Goal: Find specific page/section: Find specific page/section

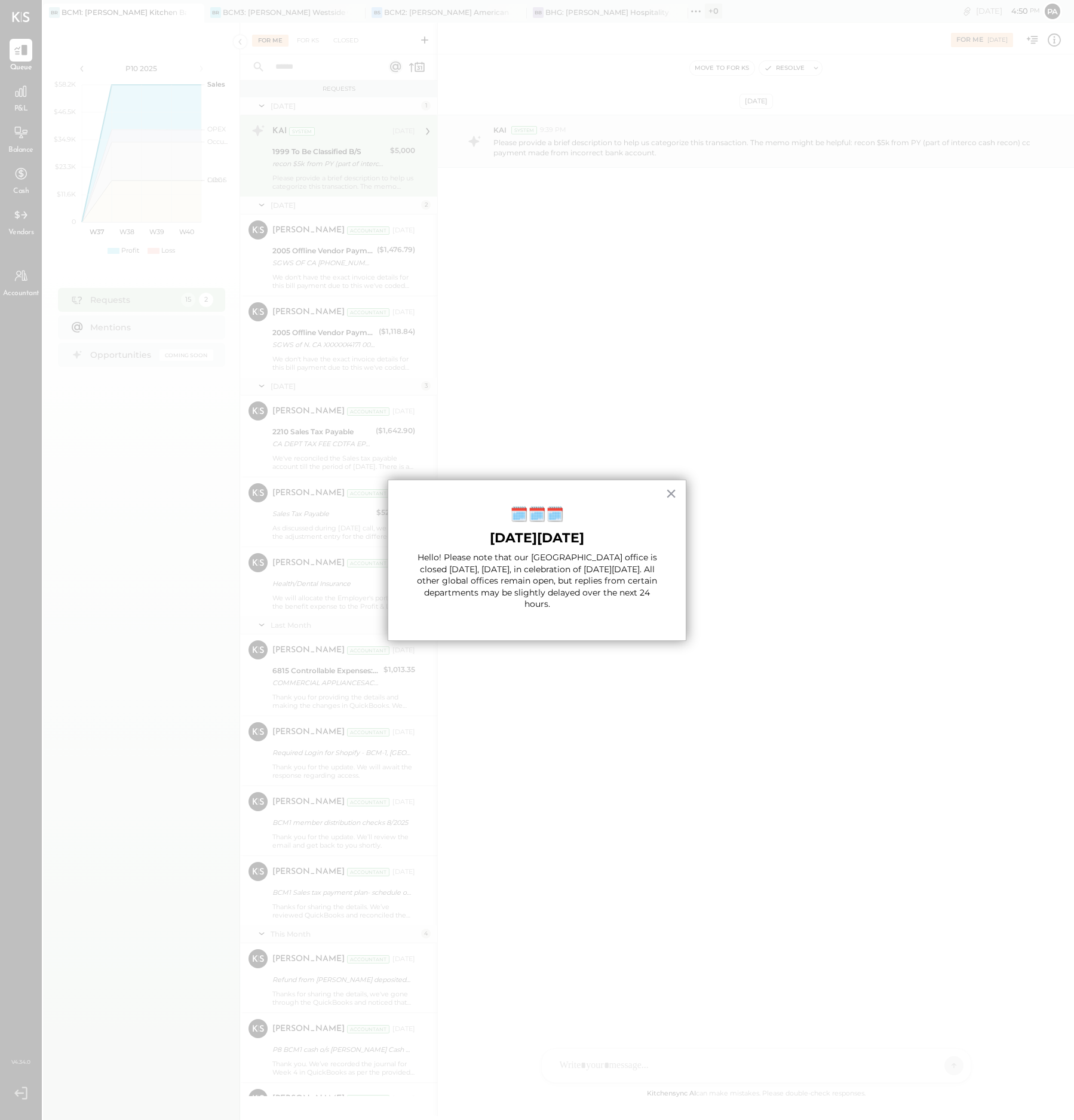
click at [670, 491] on button "×" at bounding box center [671, 493] width 11 height 19
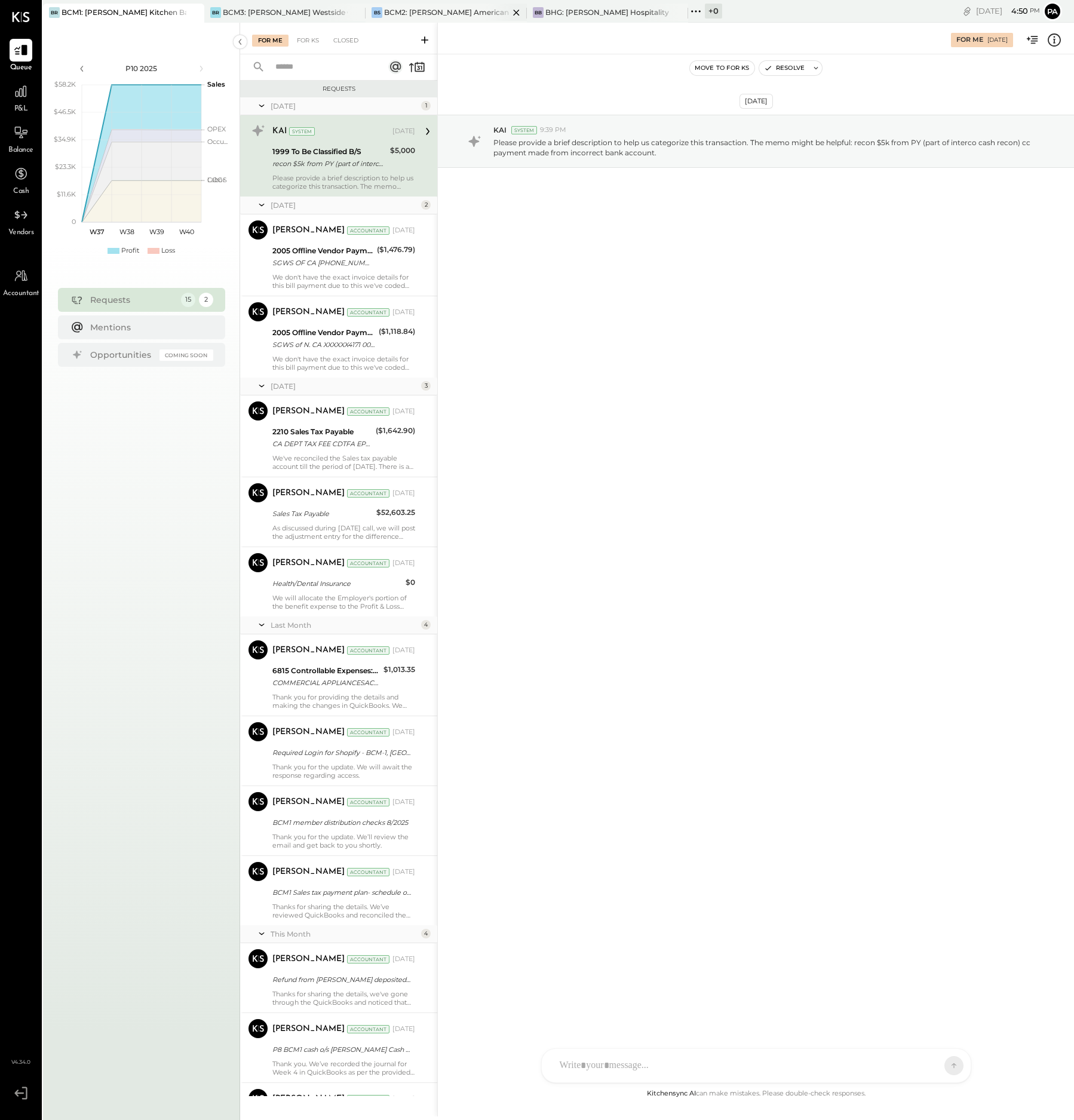
click at [435, 9] on div "BCM2: [PERSON_NAME] American Cooking" at bounding box center [446, 12] width 125 height 10
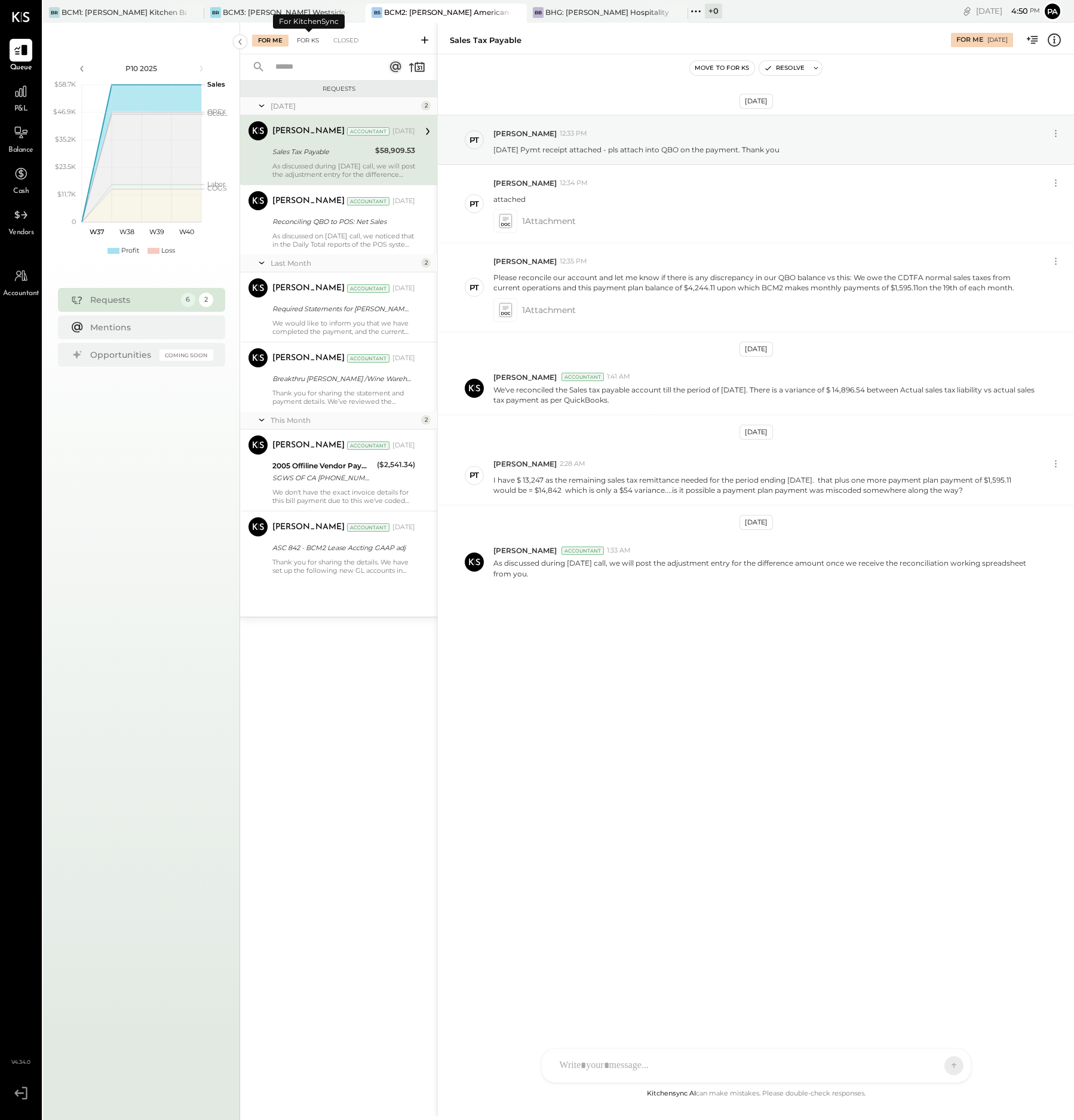
click at [314, 39] on div "For KS" at bounding box center [308, 40] width 34 height 12
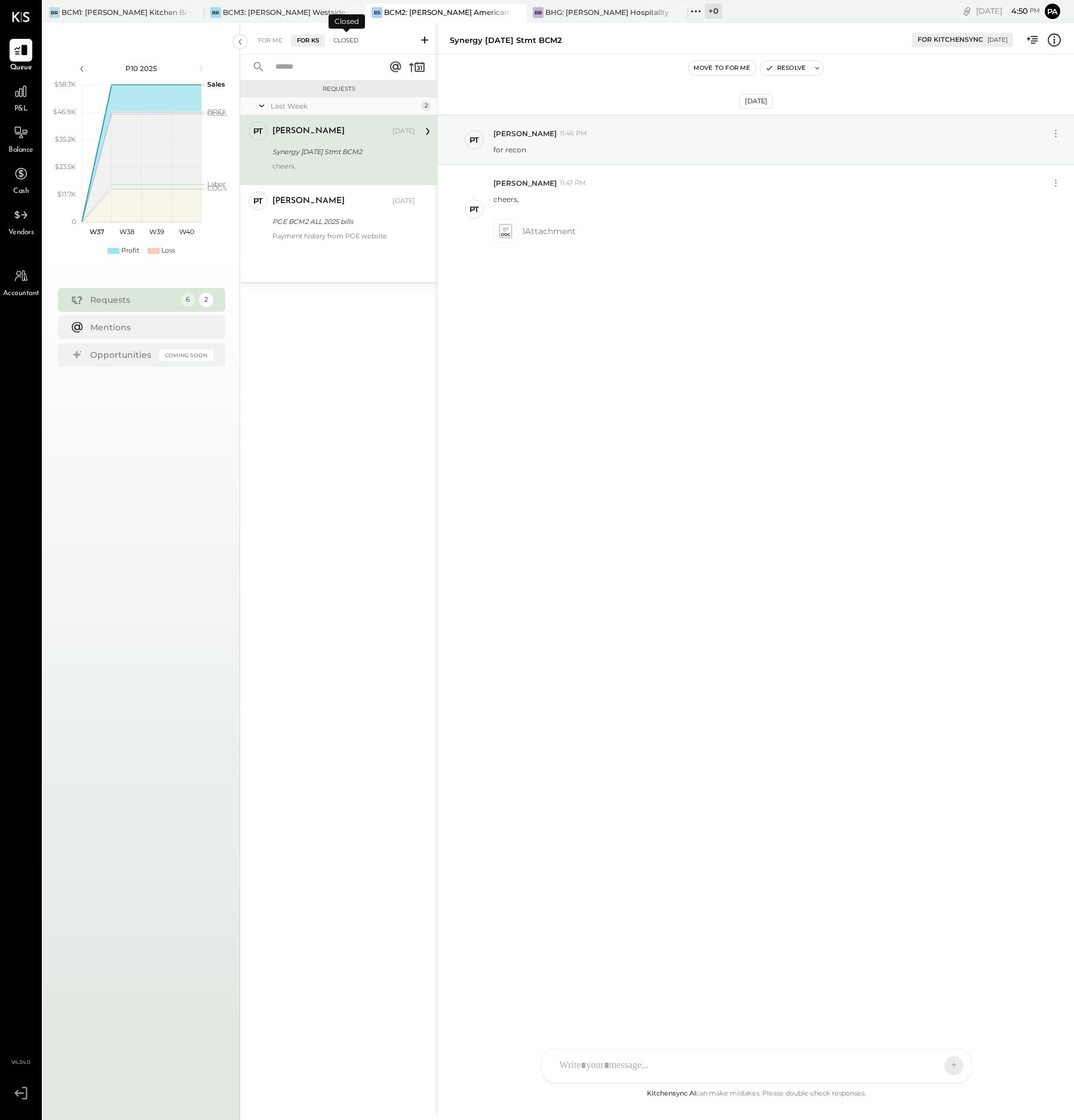
click at [348, 39] on div "Closed" at bounding box center [346, 40] width 37 height 12
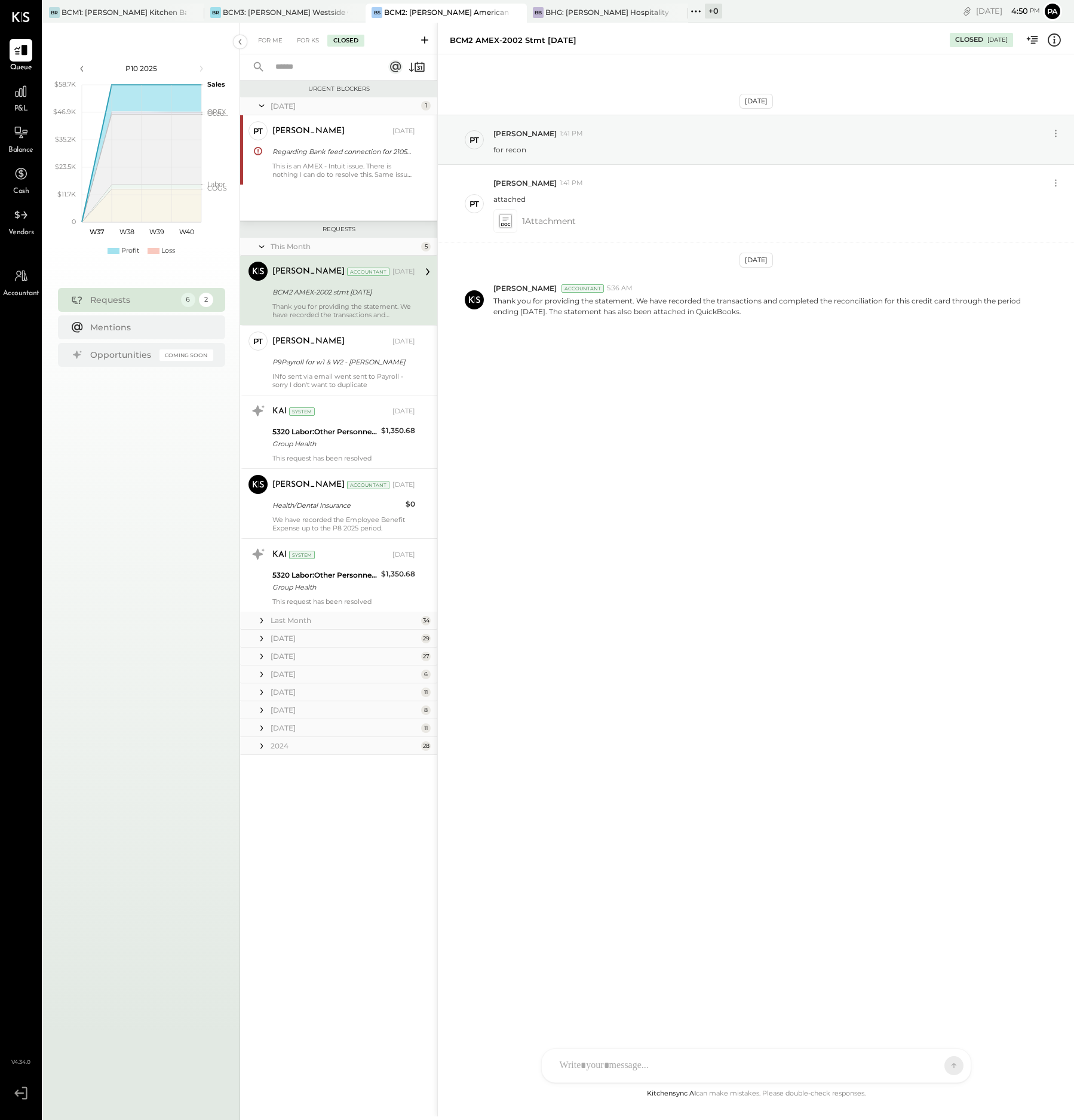
click at [294, 67] on input "text" at bounding box center [322, 67] width 108 height 20
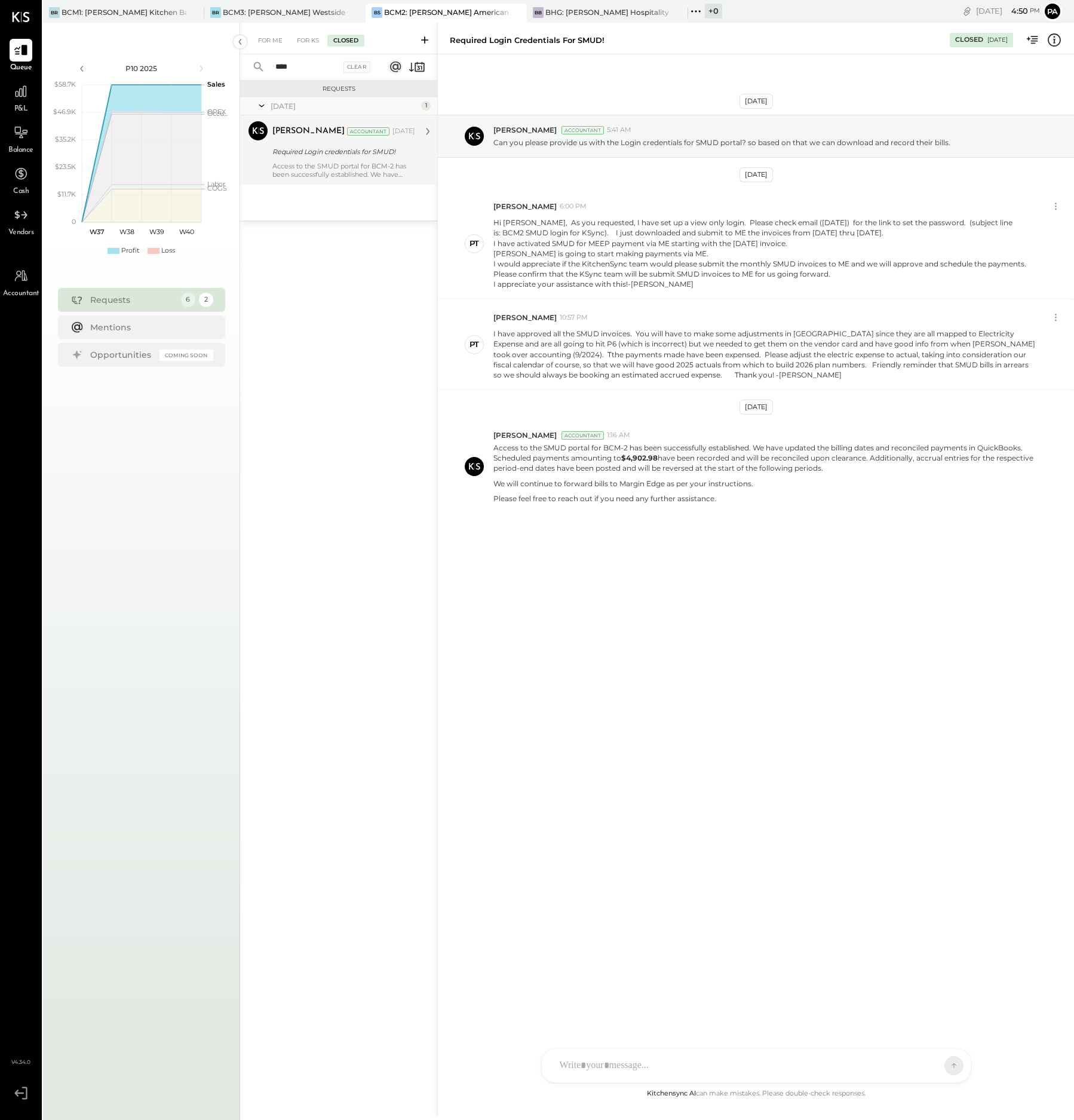
type input "****"
click at [335, 169] on p "Access to the SMUD portal for BCM-2 has been successfully established. We have …" at bounding box center [343, 170] width 143 height 17
